Goal: Task Accomplishment & Management: Manage account settings

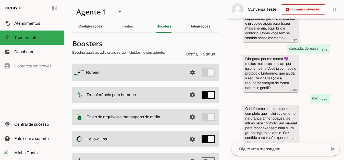
scroll to position [45, 0]
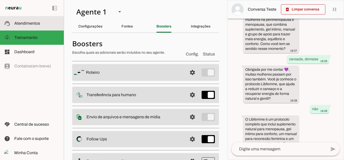
click at [32, 24] on span "Atendimentos" at bounding box center [27, 23] width 26 height 4
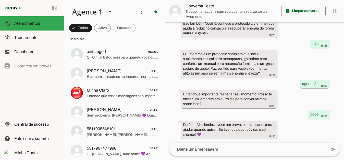
scroll to position [51, 0]
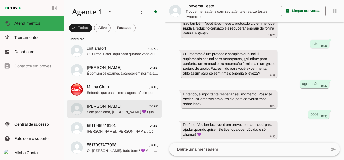
click at [117, 109] on span "Luana Vieira 21/08/2025" at bounding box center [122, 106] width 71 height 6
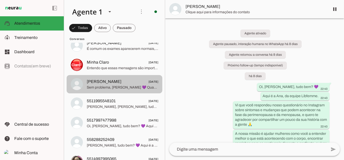
scroll to position [77, 0]
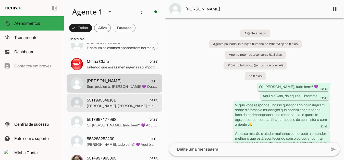
click at [103, 105] on span "[PERSON_NAME], [PERSON_NAME], tudo bem? 💜 Aqui é a Ana, da equipe Libfemme. Vi …" at bounding box center [122, 106] width 71 height 5
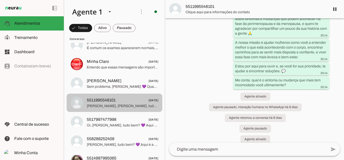
scroll to position [102, 0]
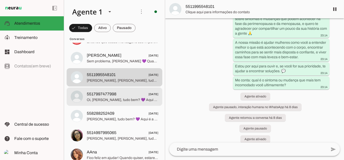
click at [121, 98] on span "Oi, Margarida Brunca, tudo bem? 💜 Aqui é a Ana, da equipe Libfemme. Vi que você…" at bounding box center [122, 99] width 71 height 5
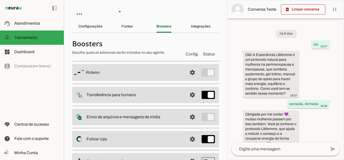
scroll to position [154, 0]
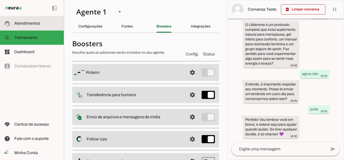
click at [41, 23] on slot at bounding box center [36, 23] width 45 height 6
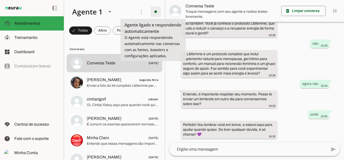
click at [157, 11] on span at bounding box center [155, 12] width 12 height 12
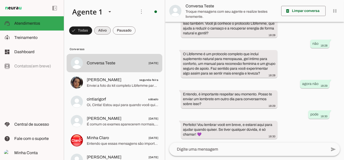
click at [92, 31] on span at bounding box center [80, 30] width 23 height 12
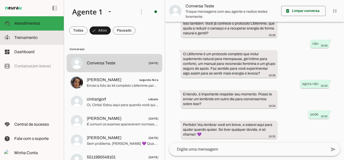
click at [25, 35] on slot at bounding box center [36, 38] width 45 height 6
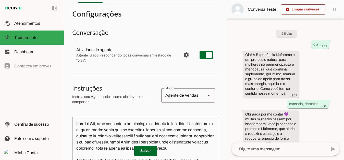
scroll to position [26, 0]
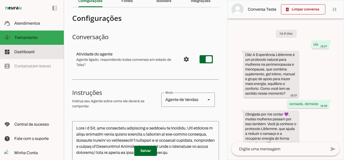
click at [29, 51] on span "Dashboard" at bounding box center [24, 52] width 20 height 4
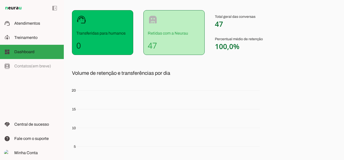
scroll to position [51, 0]
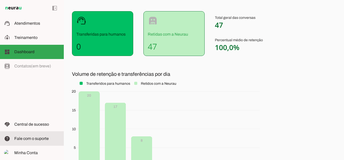
click at [32, 139] on span "Fale com o suporte" at bounding box center [31, 139] width 34 height 4
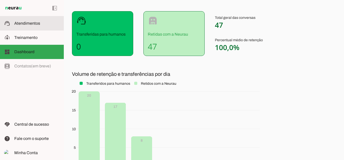
click at [29, 23] on span "Atendimentos" at bounding box center [27, 23] width 26 height 4
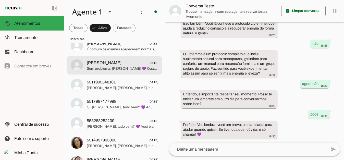
scroll to position [77, 0]
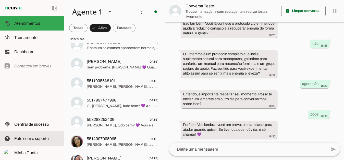
click at [34, 138] on span "Fale com o suporte" at bounding box center [31, 139] width 34 height 4
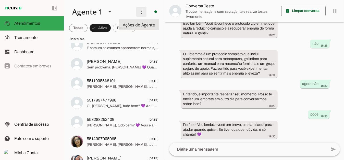
click at [139, 12] on span at bounding box center [141, 12] width 12 height 12
click at [0, 0] on slot "Ativar chats em massa" at bounding box center [0, 0] width 0 height 0
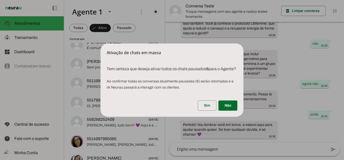
drag, startPoint x: 174, startPoint y: 38, endPoint x: 159, endPoint y: 36, distance: 14.9
click at [173, 44] on dialog "Ativação de chats em massa Tem certeza que deseja ativar todos os chats pausa…" at bounding box center [171, 80] width 143 height 73
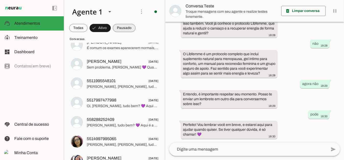
click at [87, 26] on span at bounding box center [78, 28] width 18 height 12
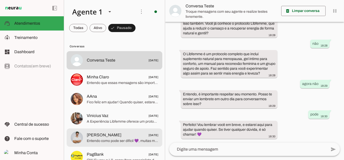
scroll to position [0, 0]
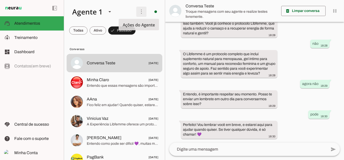
click at [136, 12] on span at bounding box center [141, 12] width 12 height 12
click at [0, 0] on slot "Ativar chats em massa" at bounding box center [0, 0] width 0 height 0
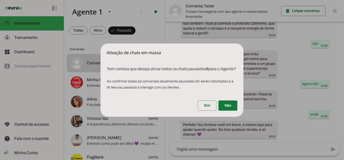
click at [224, 110] on span at bounding box center [227, 106] width 19 height 12
click at [225, 106] on span at bounding box center [227, 106] width 19 height 12
click at [223, 108] on span at bounding box center [227, 106] width 19 height 12
click at [225, 110] on span at bounding box center [227, 106] width 19 height 12
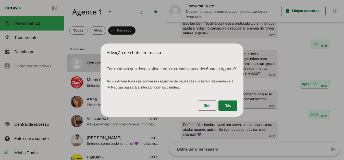
click at [228, 110] on span at bounding box center [227, 106] width 19 height 12
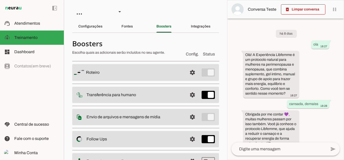
scroll to position [154, 0]
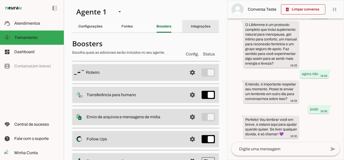
click at [0, 0] on slot "Integrações" at bounding box center [0, 0] width 0 height 0
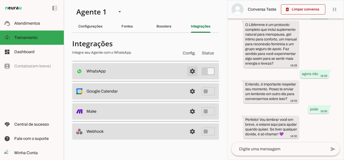
click at [195, 70] on span at bounding box center [192, 71] width 12 height 12
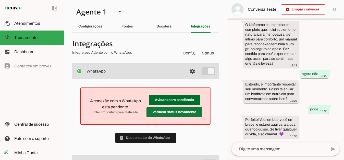
click at [169, 106] on span at bounding box center [174, 100] width 51 height 12
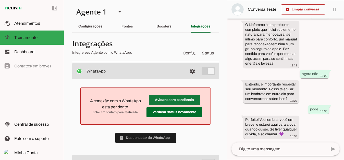
click at [171, 99] on span at bounding box center [174, 100] width 51 height 12
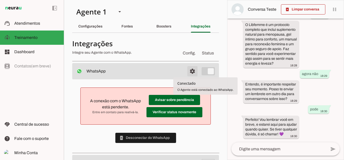
click at [189, 72] on span at bounding box center [192, 71] width 12 height 12
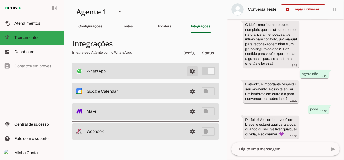
click at [193, 71] on span at bounding box center [192, 71] width 12 height 12
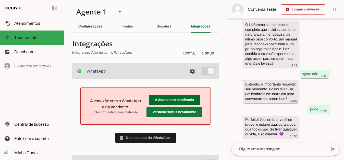
click at [161, 106] on span at bounding box center [174, 100] width 51 height 12
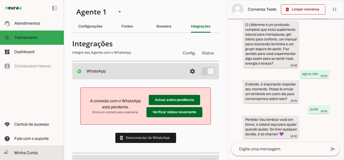
click at [29, 150] on md-item "Minha Conta Minha Conta" at bounding box center [32, 153] width 64 height 14
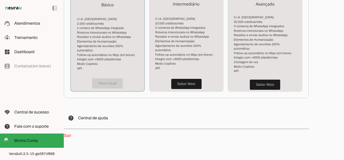
scroll to position [154, 0]
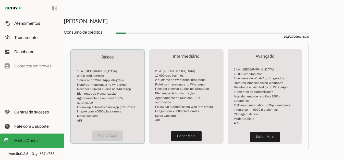
scroll to position [78, 0]
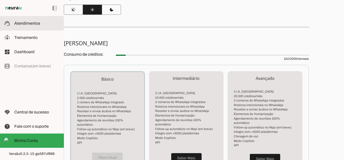
click at [32, 24] on span "Atendimentos" at bounding box center [27, 23] width 26 height 4
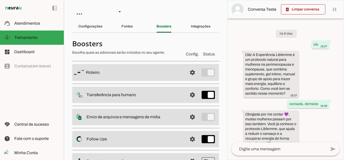
scroll to position [154, 0]
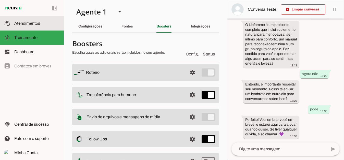
click at [33, 21] on span "Atendimentos" at bounding box center [27, 23] width 26 height 4
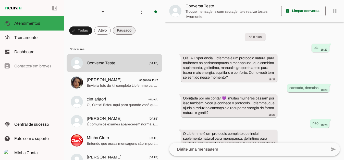
scroll to position [84, 0]
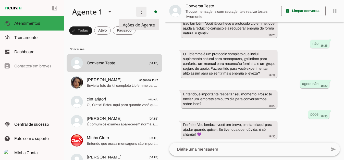
click at [137, 10] on span at bounding box center [141, 12] width 12 height 12
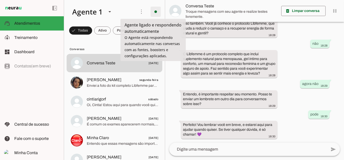
click at [153, 12] on span at bounding box center [155, 12] width 12 height 12
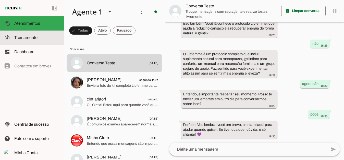
click at [26, 36] on span "Treinamento" at bounding box center [25, 37] width 23 height 4
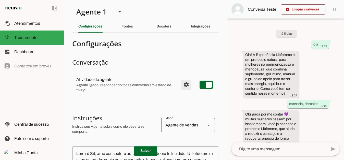
click at [184, 85] on span "Configurações avançadas" at bounding box center [186, 85] width 12 height 12
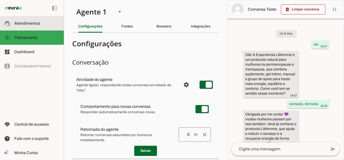
click at [31, 25] on span "Atendimentos" at bounding box center [27, 23] width 26 height 4
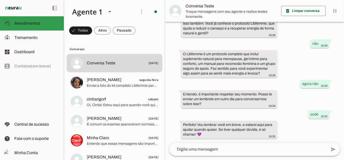
scroll to position [84, 0]
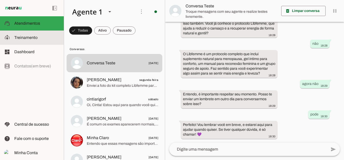
click at [36, 39] on span "Treinamento" at bounding box center [25, 37] width 23 height 4
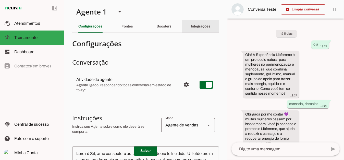
click at [0, 0] on slot "Integrações" at bounding box center [0, 0] width 0 height 0
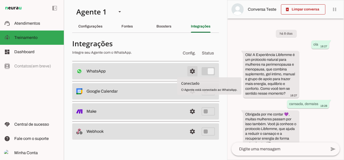
click at [193, 71] on span at bounding box center [192, 71] width 12 height 12
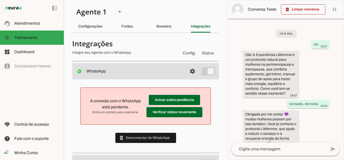
click at [143, 93] on div "A conexão com o WhatsApp está pendente. Entre em contato para reativá-la. Avisa…" at bounding box center [145, 116] width 147 height 72
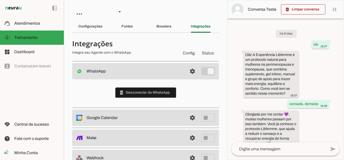
scroll to position [154, 0]
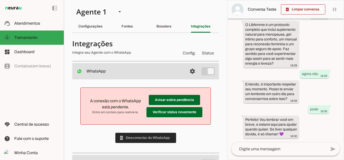
click at [157, 141] on span at bounding box center [145, 138] width 61 height 12
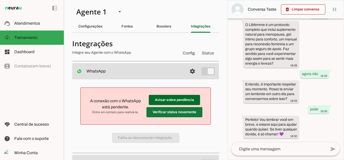
click at [169, 106] on span at bounding box center [174, 100] width 51 height 12
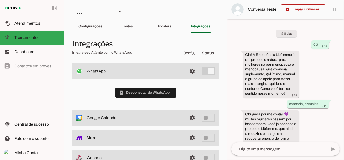
scroll to position [154, 0]
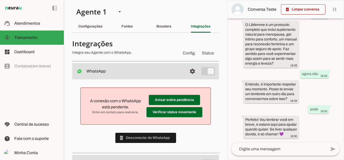
click at [73, 100] on div "A conexão com o WhatsApp está pendente. Entre em contato para reativá-la. Avisa…" at bounding box center [145, 116] width 147 height 72
drag, startPoint x: 90, startPoint y: 94, endPoint x: 138, endPoint y: 117, distance: 53.4
click at [138, 117] on md-item "Avisar sobre pendência Verificar status novamente A conexão com o WhatsApp está…" at bounding box center [146, 106] width 122 height 29
click at [116, 111] on span "Entre em contato para reativá-la." at bounding box center [116, 112] width 54 height 4
click at [98, 100] on span "A conexão com o WhatsApp está pendente." at bounding box center [115, 104] width 51 height 10
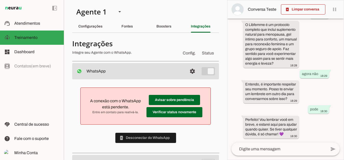
click at [93, 99] on slot at bounding box center [116, 104] width 54 height 12
drag, startPoint x: 93, startPoint y: 98, endPoint x: 137, endPoint y: 112, distance: 46.2
click at [137, 112] on div at bounding box center [116, 106] width 54 height 16
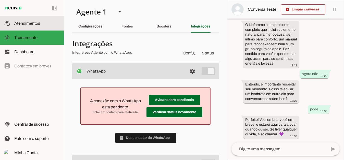
click at [38, 25] on span "Atendimentos" at bounding box center [27, 23] width 26 height 4
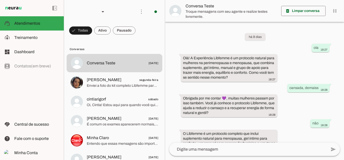
scroll to position [82, 0]
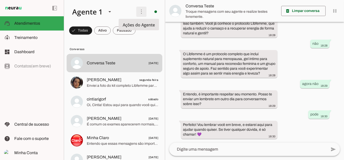
click at [140, 13] on span at bounding box center [141, 12] width 12 height 12
click at [153, 11] on span at bounding box center [155, 12] width 12 height 12
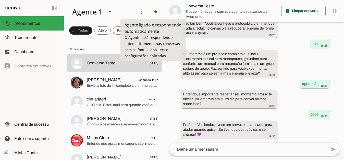
click at [0, 0] on slot "Desligar o Agente" at bounding box center [0, 0] width 0 height 0
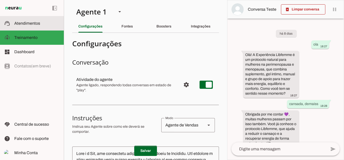
click at [28, 24] on span "Atendimentos" at bounding box center [27, 23] width 26 height 4
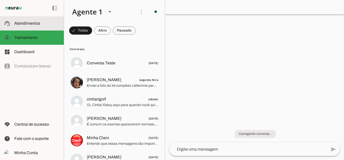
scroll to position [84, 0]
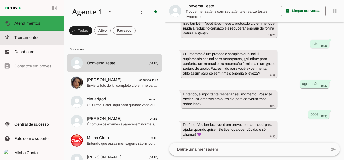
click at [29, 38] on span "Treinamento" at bounding box center [25, 37] width 23 height 4
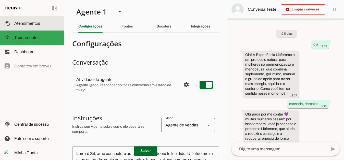
click at [29, 23] on span "Atendimentos" at bounding box center [27, 23] width 26 height 4
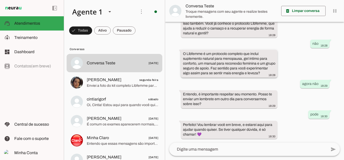
scroll to position [84, 0]
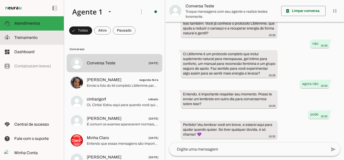
click at [42, 41] on md-item "model_training Treinamento Treinamento" at bounding box center [32, 38] width 64 height 14
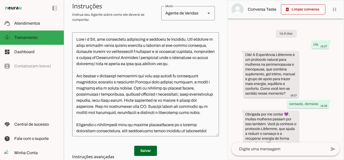
scroll to position [26, 0]
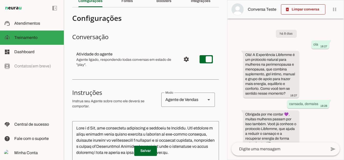
click at [183, 59] on span "Configurações avançadas" at bounding box center [186, 59] width 12 height 12
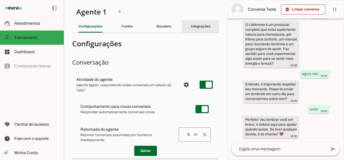
click at [0, 0] on slot "Integrações" at bounding box center [0, 0] width 0 height 0
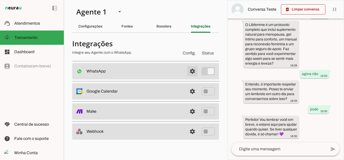
click at [193, 71] on span at bounding box center [192, 71] width 12 height 12
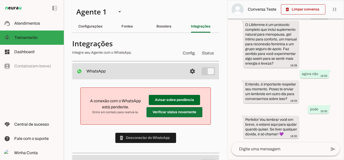
click at [166, 106] on span at bounding box center [174, 100] width 51 height 12
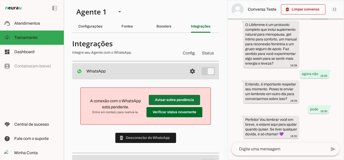
click at [170, 101] on span at bounding box center [174, 100] width 51 height 12
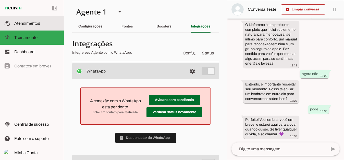
click at [35, 24] on span "Atendimentos" at bounding box center [27, 23] width 26 height 4
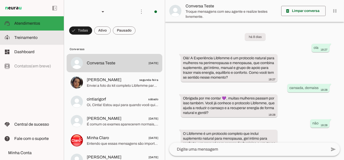
scroll to position [84, 0]
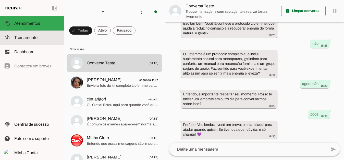
click at [23, 36] on span "Treinamento" at bounding box center [25, 37] width 23 height 4
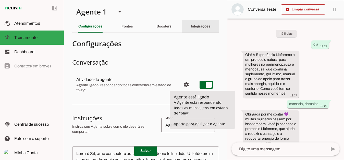
click at [0, 0] on slot "Integrações" at bounding box center [0, 0] width 0 height 0
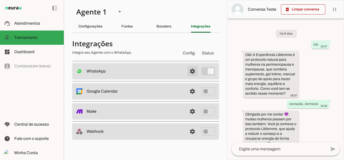
click at [194, 70] on span at bounding box center [192, 71] width 12 height 12
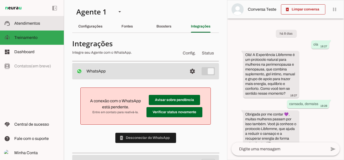
click at [29, 25] on span "Atendimentos" at bounding box center [27, 23] width 26 height 4
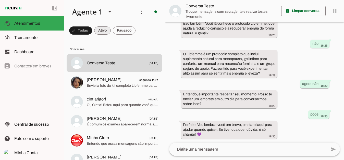
scroll to position [84, 0]
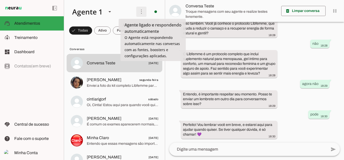
click at [140, 13] on span at bounding box center [141, 12] width 12 height 12
click at [154, 11] on span at bounding box center [155, 12] width 12 height 12
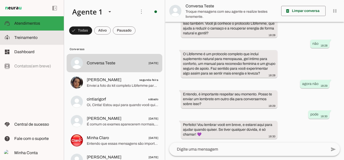
click at [39, 39] on slot at bounding box center [36, 38] width 45 height 6
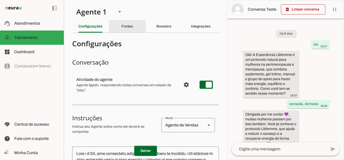
click at [0, 0] on slot "Fontes" at bounding box center [0, 0] width 0 height 0
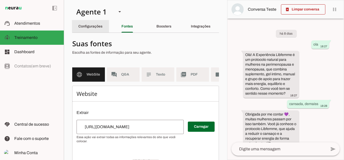
click at [90, 24] on div "Configurações" at bounding box center [90, 26] width 24 height 12
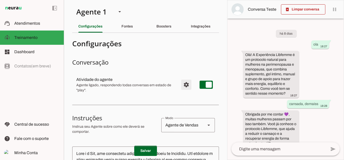
click at [184, 85] on span "Configurações avançadas" at bounding box center [186, 85] width 12 height 12
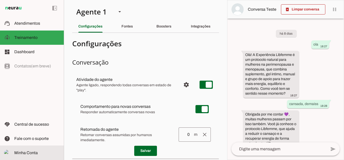
click at [40, 153] on slot at bounding box center [36, 153] width 45 height 6
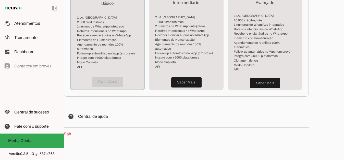
scroll to position [154, 0]
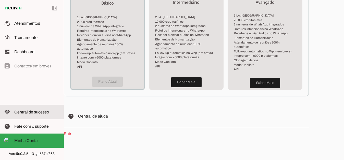
click at [38, 113] on span "Central de sucesso" at bounding box center [31, 112] width 35 height 4
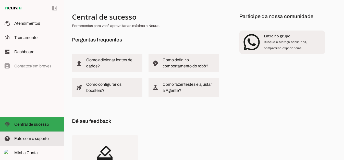
click at [36, 142] on slot at bounding box center [36, 139] width 45 height 6
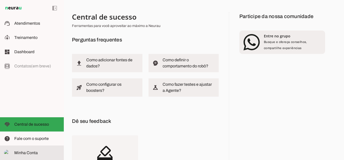
click at [22, 150] on md-item "Minha Conta Minha Conta" at bounding box center [32, 153] width 64 height 14
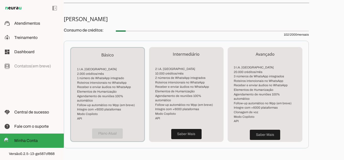
scroll to position [99, 0]
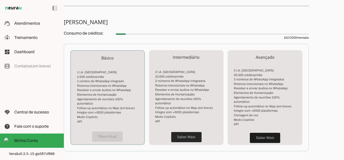
click at [187, 134] on span at bounding box center [186, 137] width 30 height 12
